Goal: Task Accomplishment & Management: Complete application form

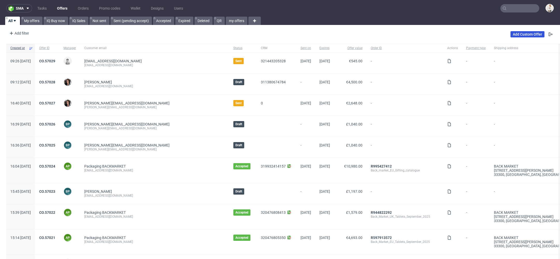
click at [522, 33] on link "Add Custom Offer" at bounding box center [528, 34] width 34 height 6
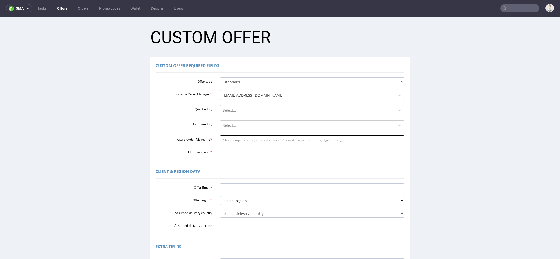
click at [257, 141] on input "Future Order Nickname *" at bounding box center [312, 139] width 185 height 9
paste input "annamanifiqpl"
type input "annamanifiqpl"
click at [243, 148] on body "Production Shipped DTP Orders Offers Shipments Designs Promotions Users Jobs Ad…" at bounding box center [280, 190] width 560 height 347
click at [268, 114] on td "11" at bounding box center [269, 113] width 8 height 8
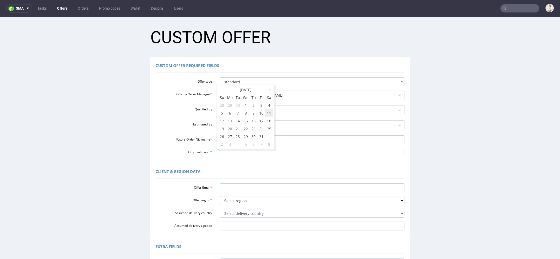
type input "[DATE]"
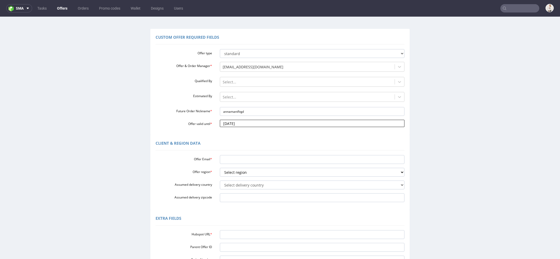
scroll to position [37, 0]
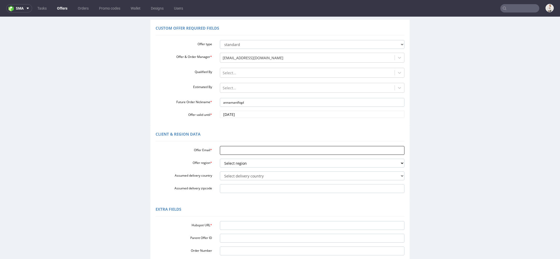
click at [234, 151] on input "Offer Email *" at bounding box center [312, 150] width 185 height 9
paste input "[PERSON_NAME][EMAIL_ADDRESS][DOMAIN_NAME]"
type input "[PERSON_NAME][EMAIL_ADDRESS][DOMAIN_NAME]"
click at [235, 161] on select "Select region eu gb de pl fr it es" at bounding box center [312, 162] width 185 height 9
select select "pl"
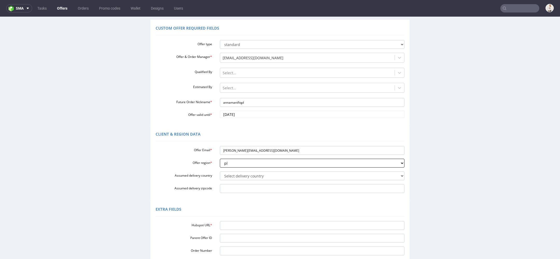
click at [220, 158] on select "Select region eu gb de pl fr it es" at bounding box center [312, 162] width 185 height 9
click at [232, 178] on select "Select delivery country Andorra Afghanistan Anguilla Albania Armenia Antarctica…" at bounding box center [312, 175] width 185 height 9
select select "179"
click at [220, 171] on select "Select delivery country Andorra Afghanistan Anguilla Albania Armenia Antarctica…" at bounding box center [312, 175] width 185 height 9
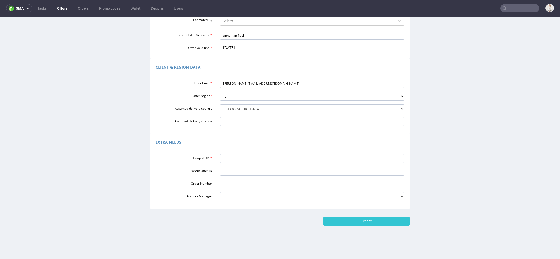
click at [258, 164] on div "Hubspot URL * Parent Offer ID Order Number Account Manager adrian.margula@packh…" at bounding box center [280, 176] width 249 height 49
click at [257, 155] on input "Hubspot URL *" at bounding box center [312, 158] width 185 height 9
paste input "https://app-eu1.hubspot.com/contacts/25600958/record/0-3/314793285844/"
type input "https://app-eu1.hubspot.com/contacts/25600958/record/0-3/314793285844/"
click at [354, 217] on input "Create" at bounding box center [366, 220] width 86 height 9
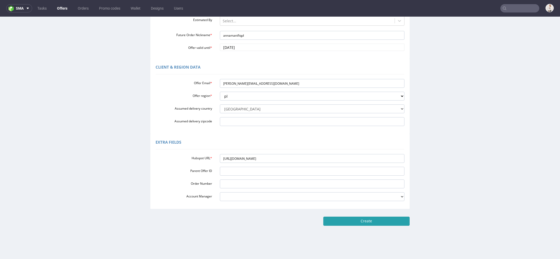
type input "Please wait..."
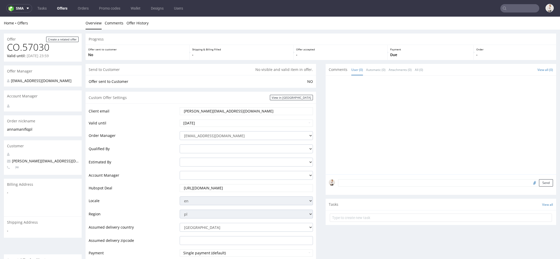
scroll to position [221, 0]
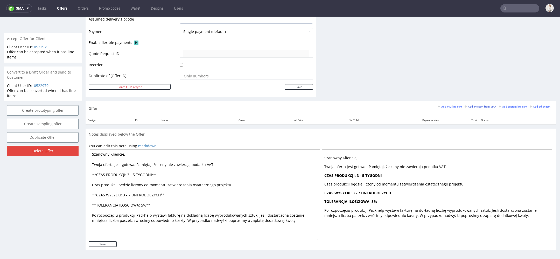
click at [470, 107] on link "Add line item from VMA" at bounding box center [481, 106] width 32 height 4
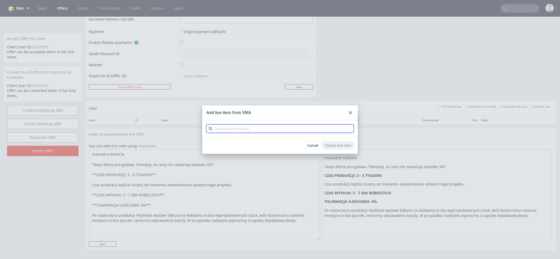
click at [285, 127] on input "text" at bounding box center [279, 128] width 147 height 8
paste input "CBPO"
type input "CBPO"
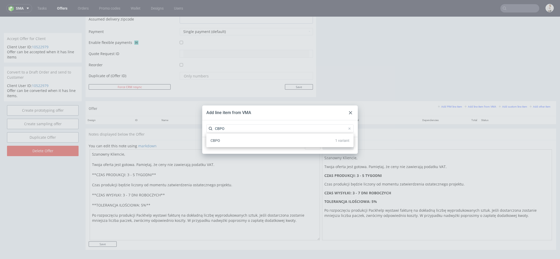
click at [283, 143] on div "CBPO 1 variant" at bounding box center [279, 140] width 143 height 9
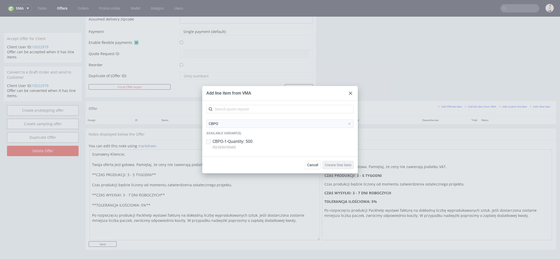
click at [283, 143] on div "CBPO-1 • Quantity: 500 f52-265x195x60" at bounding box center [279, 144] width 147 height 13
checkbox input "true"
click at [344, 159] on div "Cancel Create line item" at bounding box center [280, 164] width 156 height 17
click at [345, 163] on span "Create line item" at bounding box center [338, 165] width 26 height 4
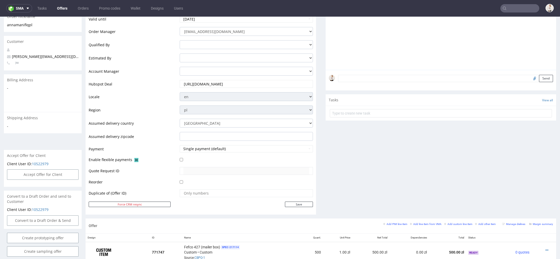
scroll to position [241, 0]
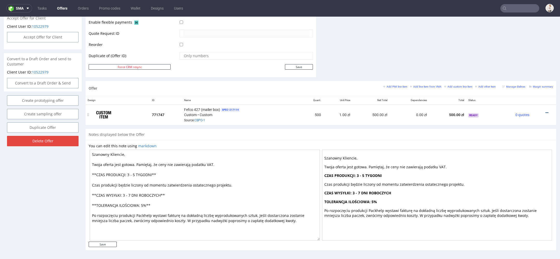
click at [546, 111] on icon at bounding box center [547, 113] width 3 height 4
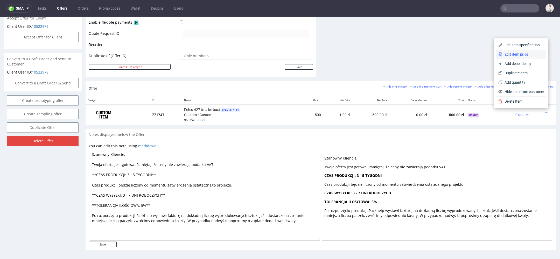
click at [523, 56] on span "Edit item price" at bounding box center [524, 54] width 42 height 5
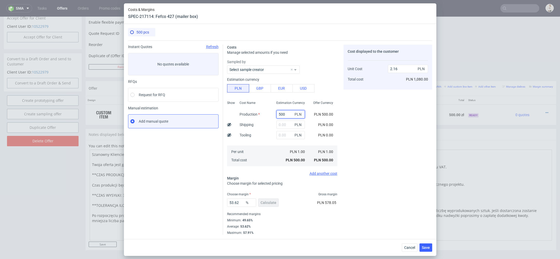
click at [283, 111] on input "500" at bounding box center [290, 114] width 29 height 8
paste input "1015"
type input "1015"
type input "4.38"
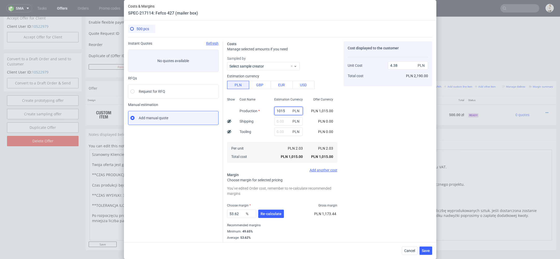
type input "1015"
click at [283, 126] on div "PLN" at bounding box center [288, 131] width 37 height 10
click at [281, 121] on input "text" at bounding box center [288, 121] width 29 height 8
type input "100"
type input "4.81"
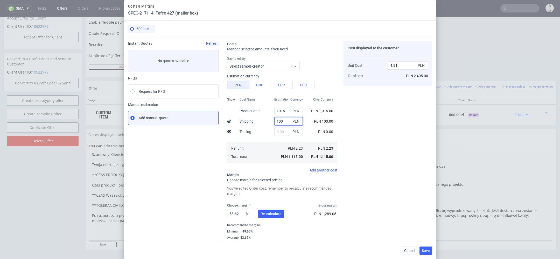
type input "100"
click at [378, 97] on div "Cost displayed to the customer Unit Cost Total cost 4.81 PLN PLN 2,405.00" at bounding box center [388, 143] width 89 height 204
click at [272, 211] on button "Re-calculate" at bounding box center [271, 213] width 26 height 8
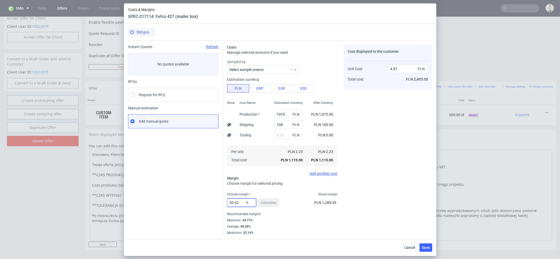
drag, startPoint x: 243, startPoint y: 204, endPoint x: 162, endPoint y: 203, distance: 80.9
click at [162, 203] on div "Instant Quotes Refresh No quotes available RFQs Request for RFQ Manual estimati…" at bounding box center [280, 137] width 304 height 194
type input "56"
type input "5.07"
click at [378, 202] on div "Cost displayed to the customer Unit Cost Total cost 5.07 PLN PLN 2,535.00" at bounding box center [388, 140] width 89 height 190
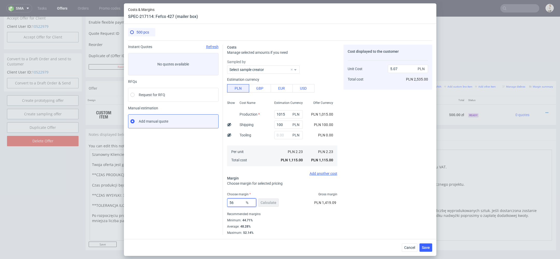
drag, startPoint x: 241, startPoint y: 202, endPoint x: 130, endPoint y: 202, distance: 111.0
click at [130, 202] on div "Instant Quotes Refresh No quotes available RFQs Request for RFQ Manual estimati…" at bounding box center [280, 137] width 304 height 194
type input "60"
type input "5.58"
type input "60"
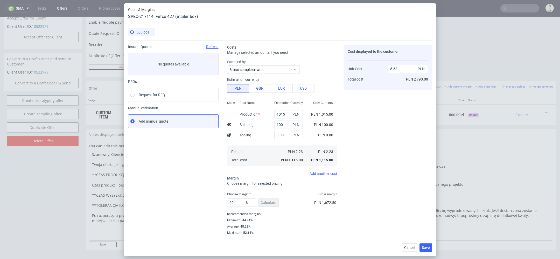
click at [323, 184] on div "Choose margin for selected pricing" at bounding box center [282, 182] width 110 height 5
click at [427, 247] on span "Save" at bounding box center [426, 247] width 8 height 4
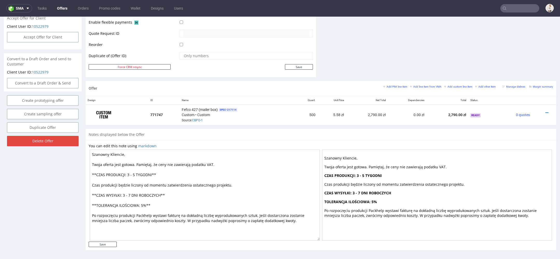
click at [136, 175] on textarea "Szanowny Kliencie, Twoja oferta jest gotowa. Pamiętaj, że ceny nie zawierają po…" at bounding box center [205, 194] width 230 height 91
click at [134, 191] on textarea "Szanowny Kliencie, Twoja oferta jest gotowa. Pamiętaj, że ceny nie zawierają po…" at bounding box center [205, 194] width 230 height 91
type textarea "Szanowny Kliencie, Twoja oferta jest gotowa. Pamiętaj, że ceny nie zawierają po…"
click at [113, 241] on input "Save" at bounding box center [103, 243] width 28 height 5
type input "In progress..."
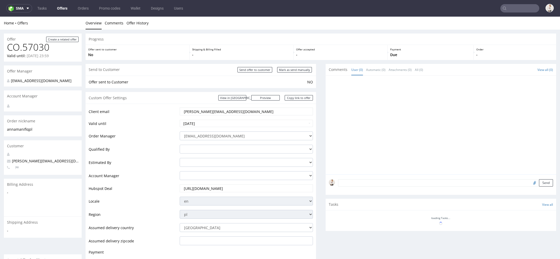
scroll to position [0, 0]
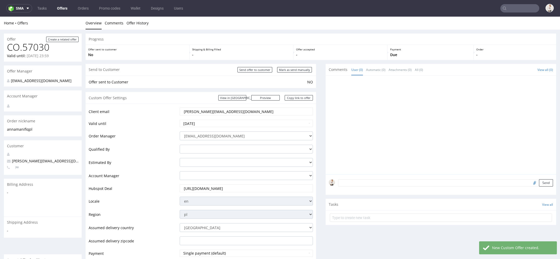
click at [299, 73] on div "Send to Customer Send offer to customer Mark as send manually" at bounding box center [201, 70] width 231 height 12
click at [296, 72] on input "Mark as send manually" at bounding box center [294, 69] width 35 height 5
type input "In progress..."
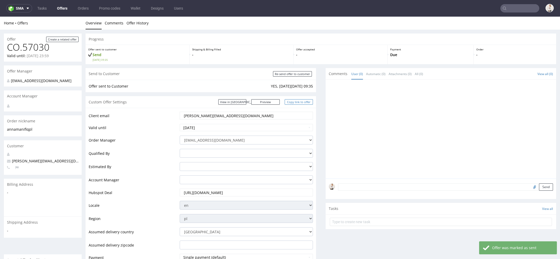
click at [297, 102] on link "Copy link to offer" at bounding box center [299, 101] width 29 height 5
click at [514, 12] on nav "sma Tasks Offers Orders Promo codes Wallet Designs Users" at bounding box center [280, 8] width 560 height 17
click at [514, 8] on input "text" at bounding box center [519, 8] width 39 height 8
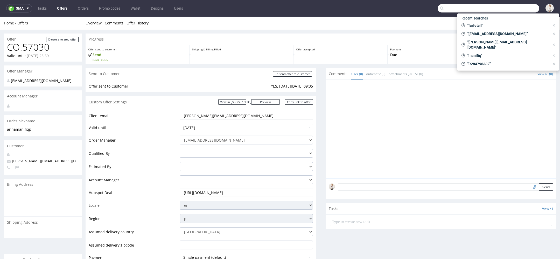
paste input "annikadlh@noma.dk"
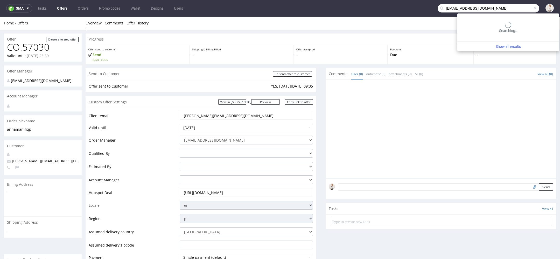
type input "annikadlh@noma.dk"
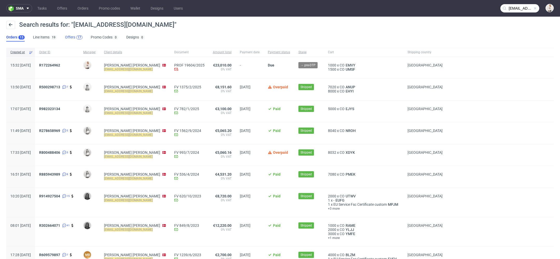
click at [78, 36] on div "17" at bounding box center [80, 38] width 4 height 4
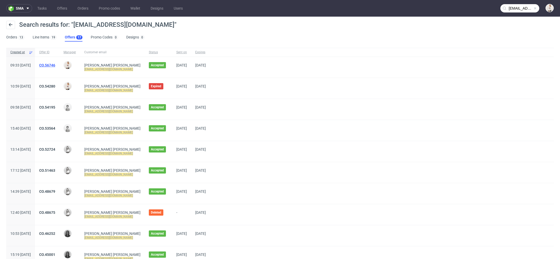
click at [55, 65] on link "CO.56746" at bounding box center [47, 65] width 16 height 4
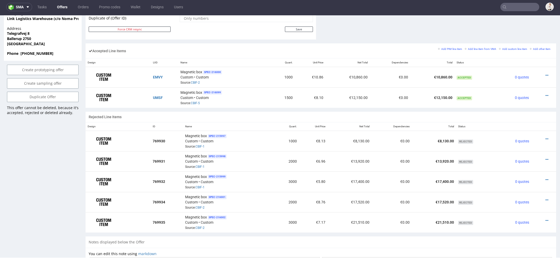
scroll to position [294, 0]
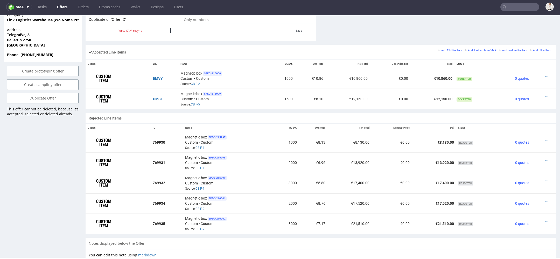
click at [154, 45] on div "Accepted Line Items Add PIM line item Add line item from VMA Add custom line it…" at bounding box center [321, 52] width 471 height 15
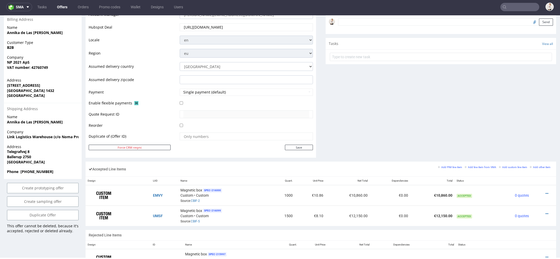
scroll to position [0, 0]
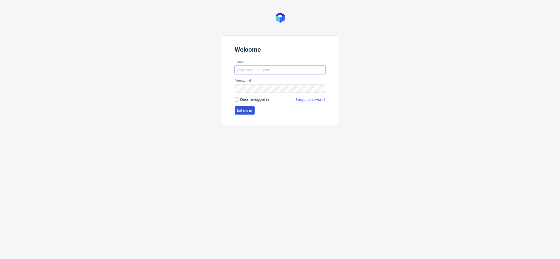
type input "[EMAIL_ADDRESS][DOMAIN_NAME]"
click at [245, 107] on button "Let me in" at bounding box center [245, 110] width 20 height 8
